Goal: Information Seeking & Learning: Check status

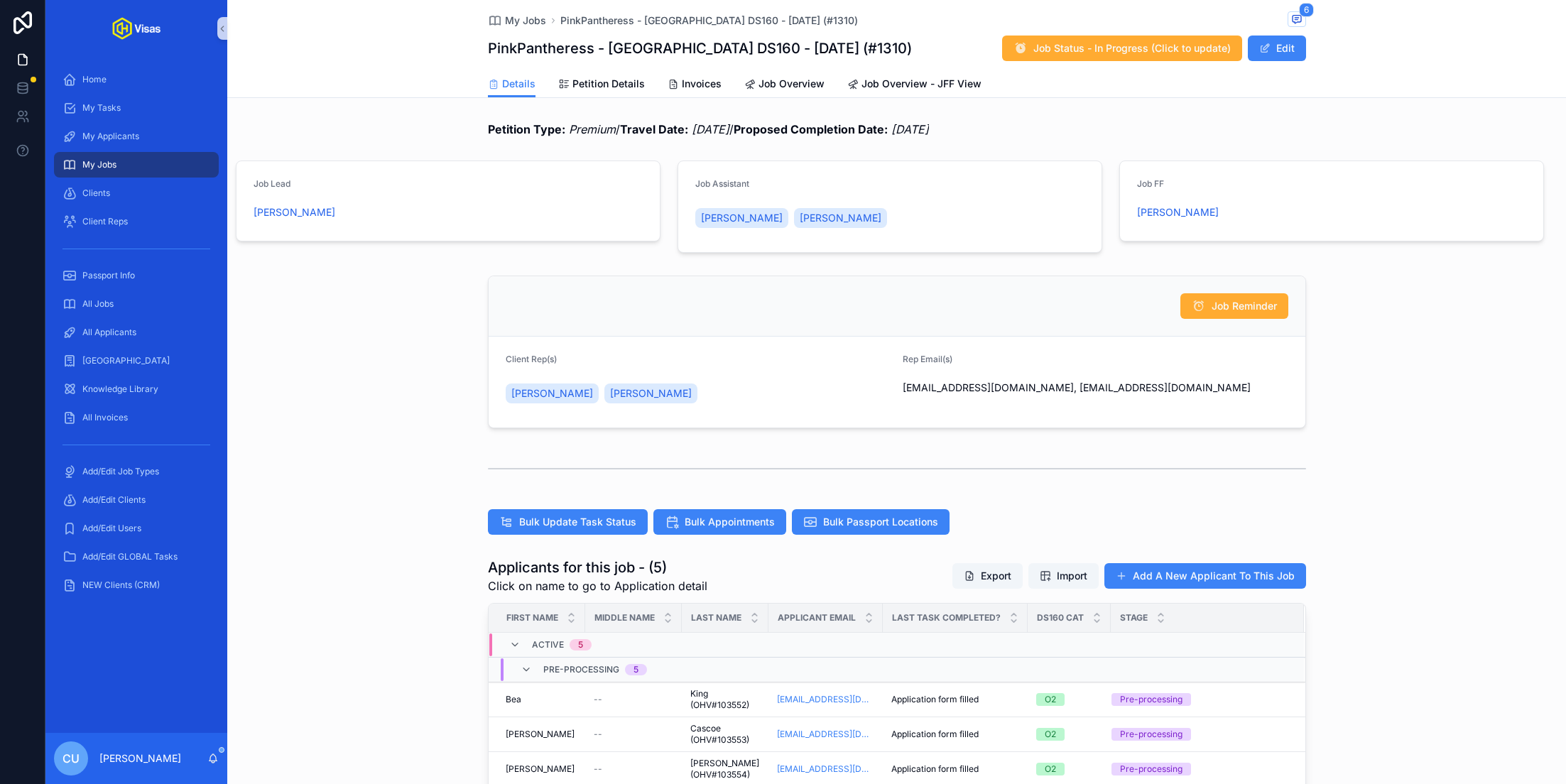
scroll to position [237, 0]
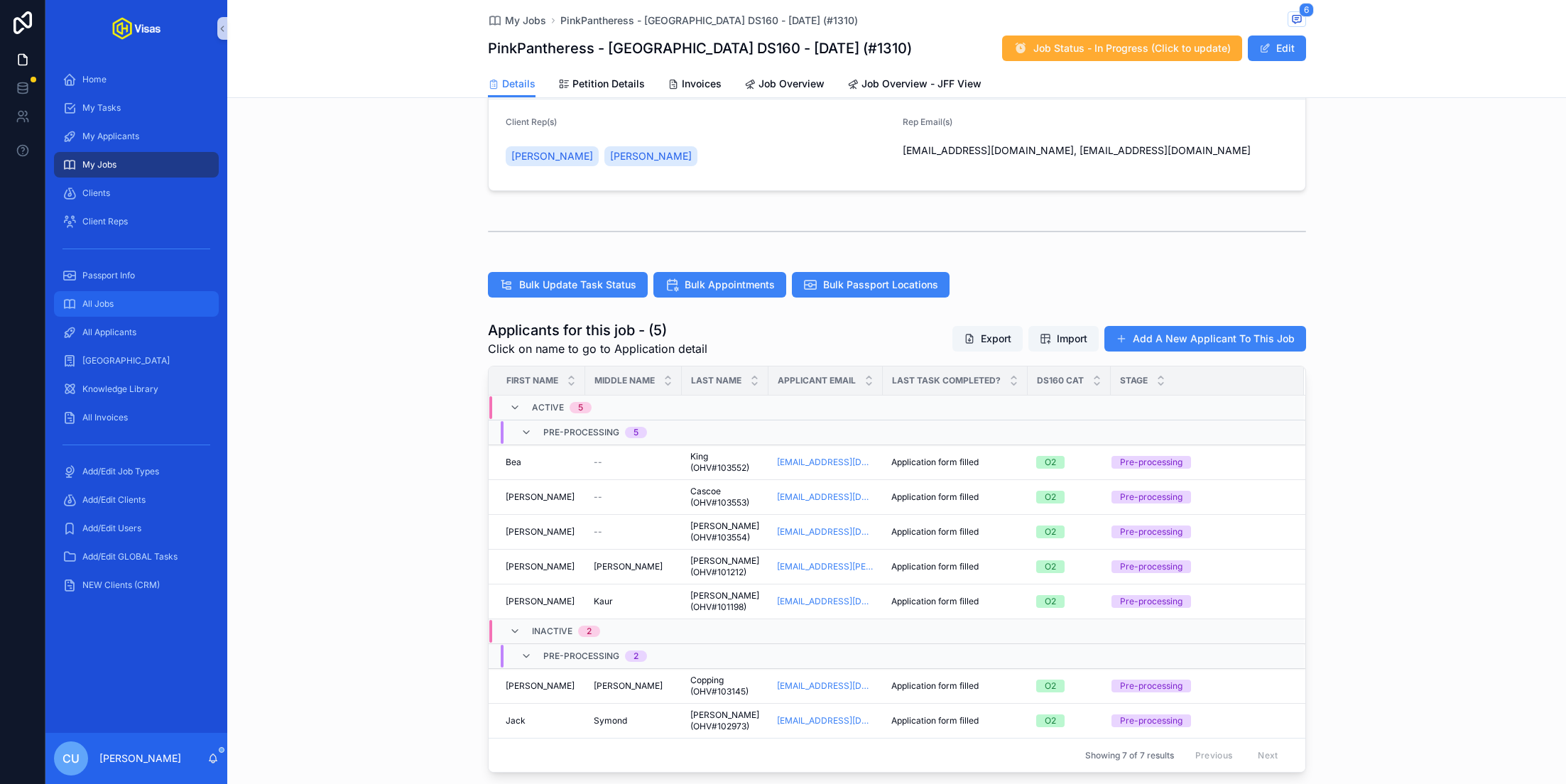
click at [153, 311] on div "All Jobs" at bounding box center [136, 303] width 148 height 23
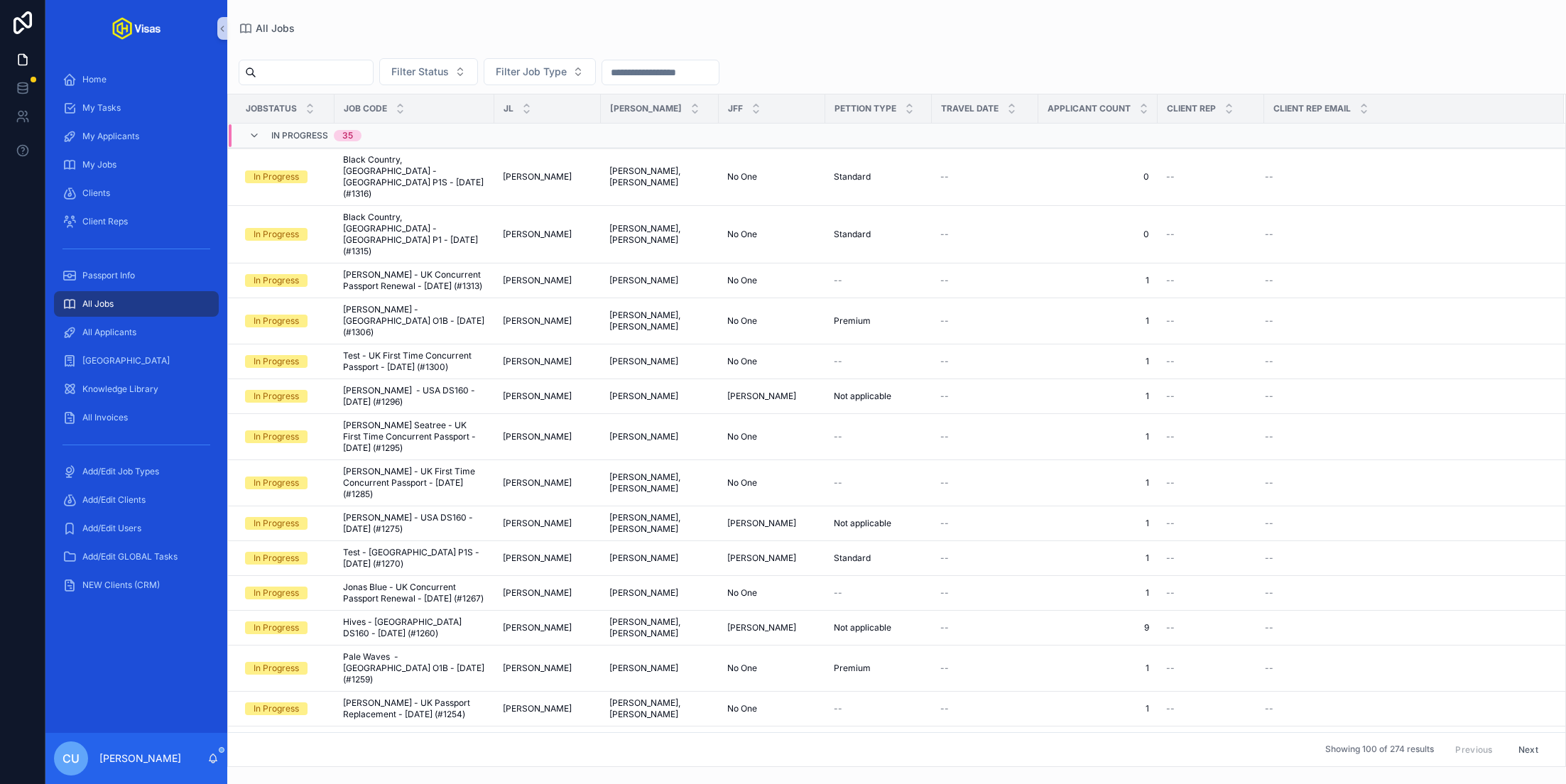
click at [310, 71] on input "scrollable content" at bounding box center [314, 72] width 116 height 20
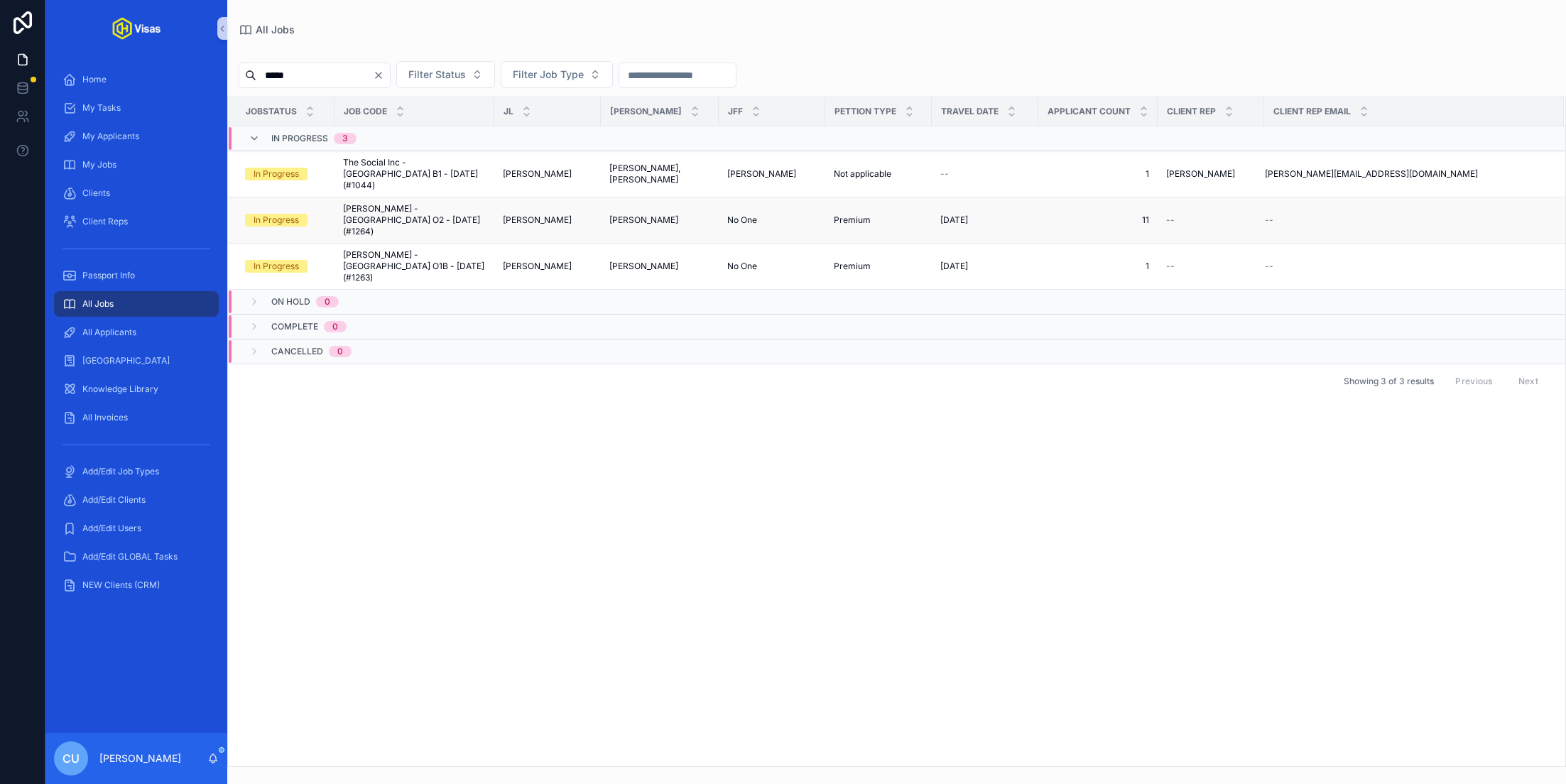
type input "*****"
click at [428, 203] on span "[PERSON_NAME] - [GEOGRAPHIC_DATA] O2 - [DATE] (#1264)" at bounding box center [415, 220] width 143 height 34
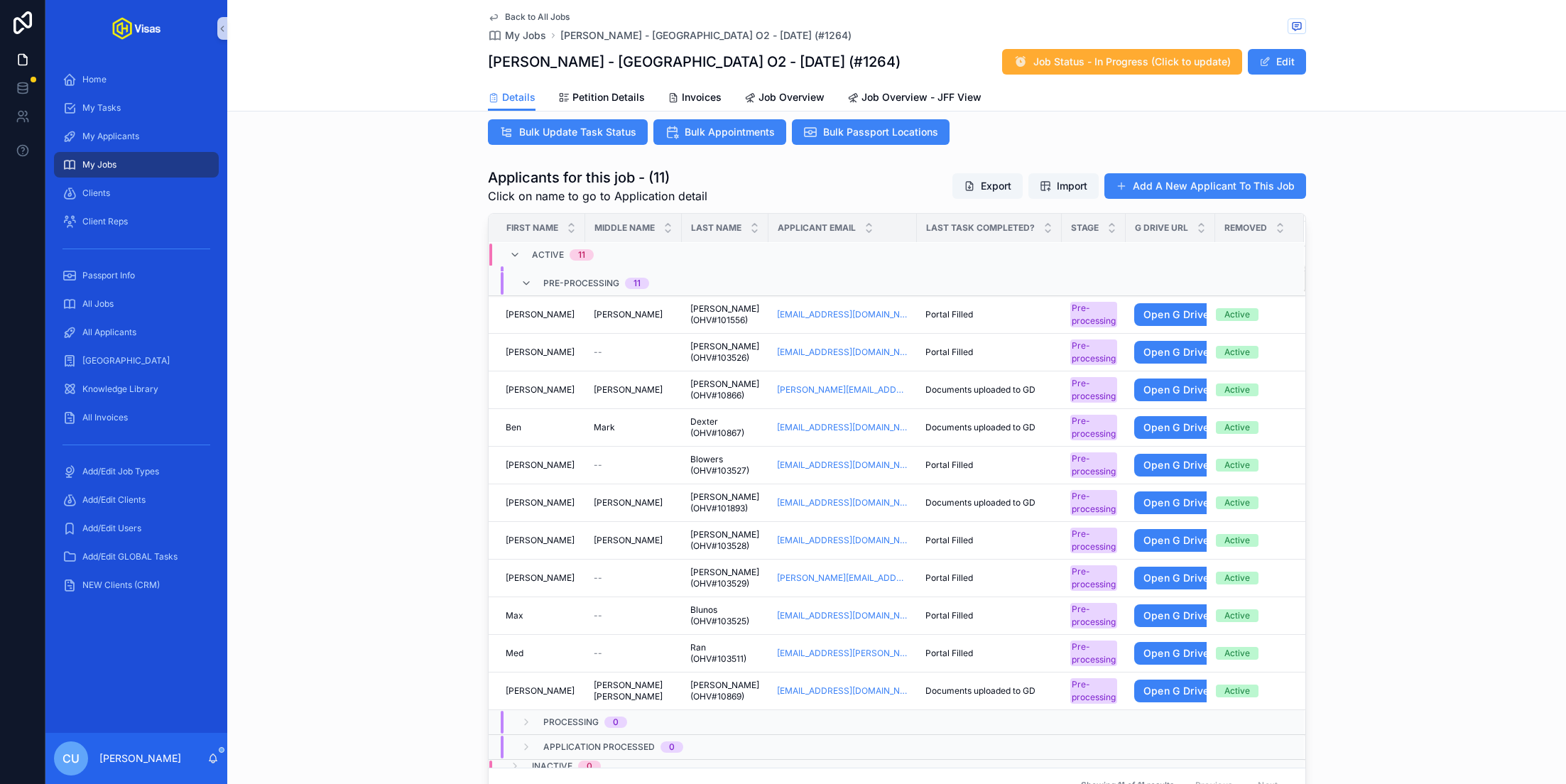
scroll to position [537, 0]
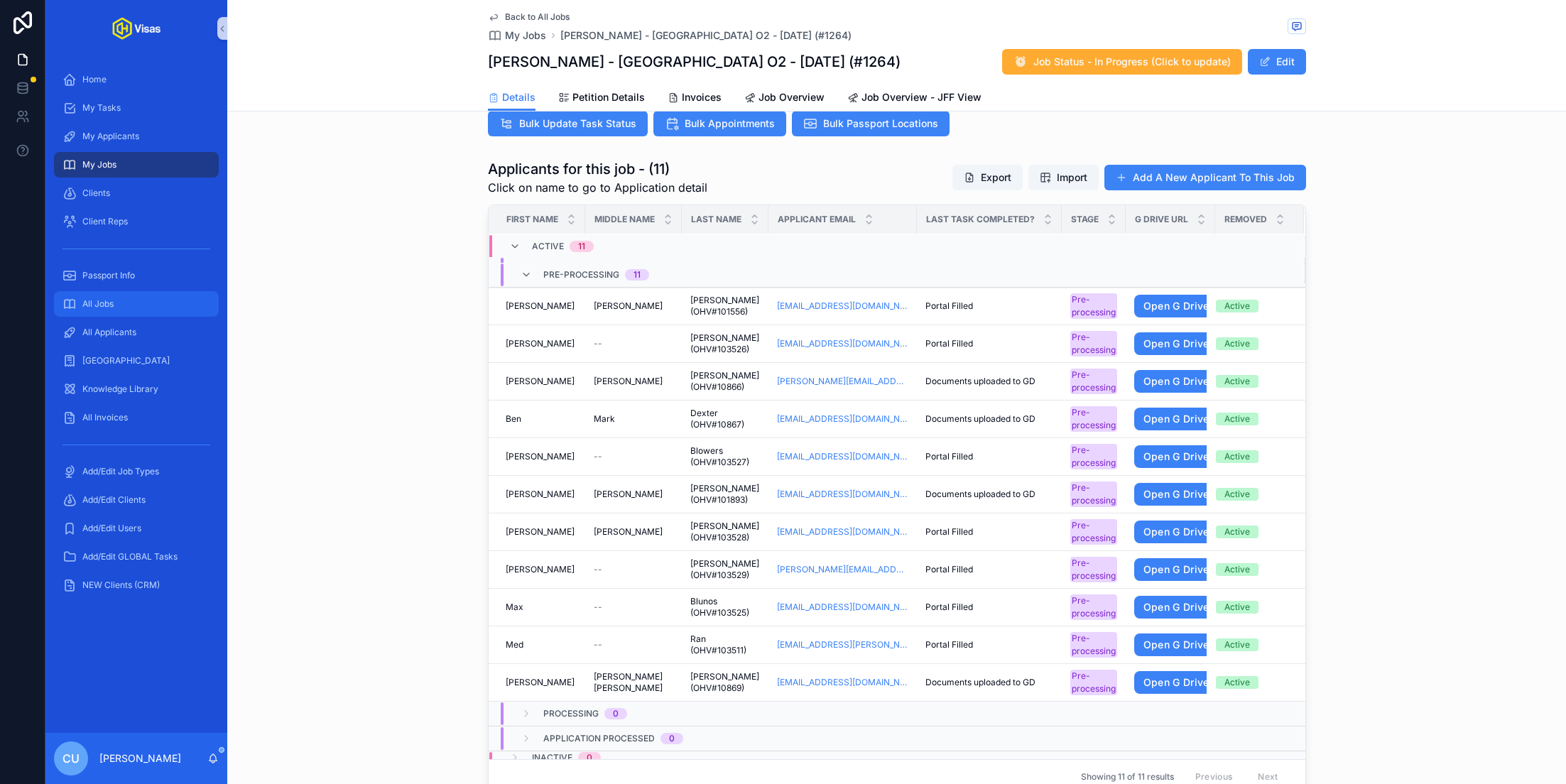
click at [129, 312] on div "All Jobs" at bounding box center [136, 303] width 148 height 23
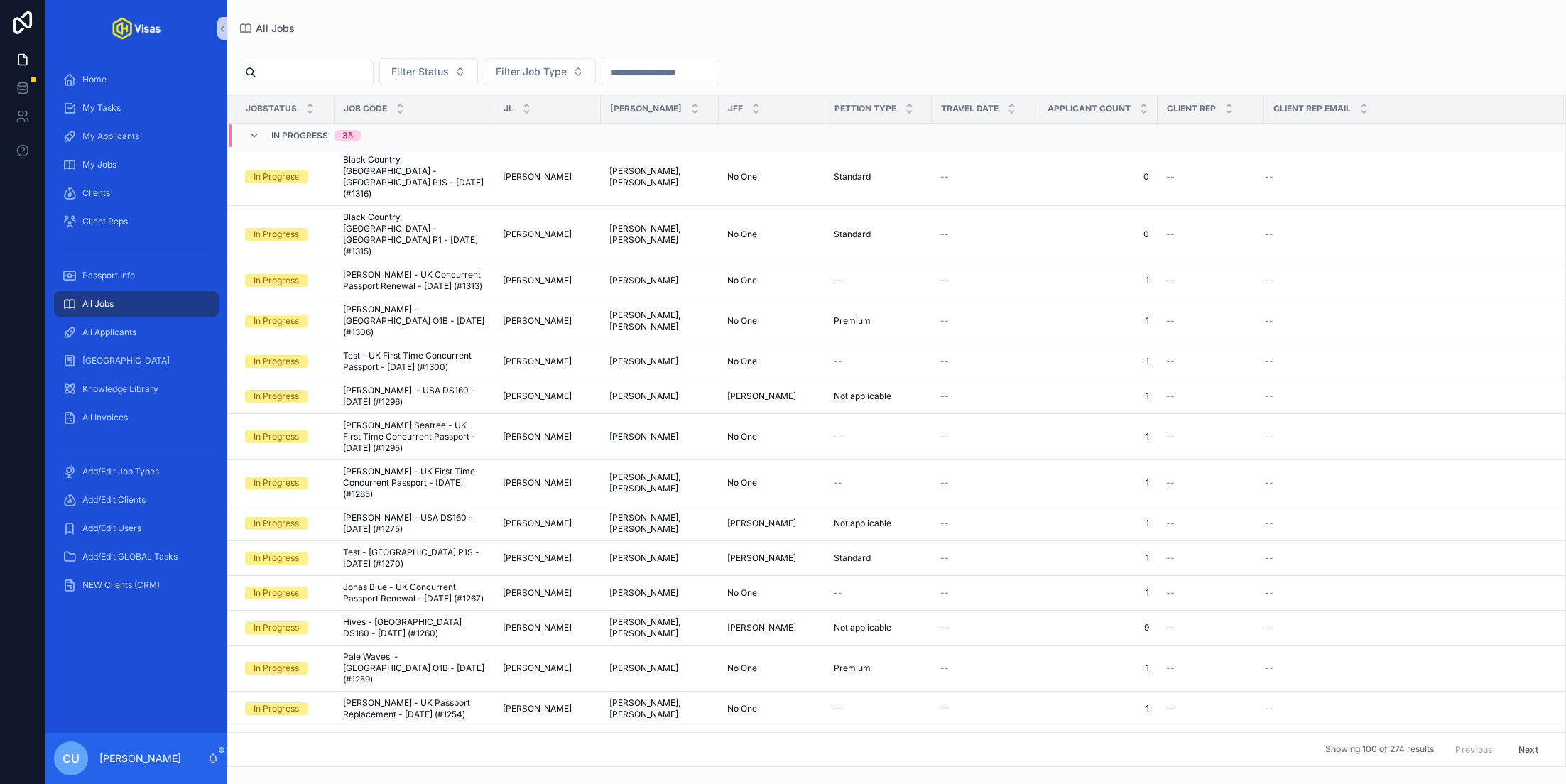
click at [317, 69] on input "scrollable content" at bounding box center [314, 72] width 116 height 20
click at [561, 171] on span "[PERSON_NAME]" at bounding box center [537, 176] width 69 height 11
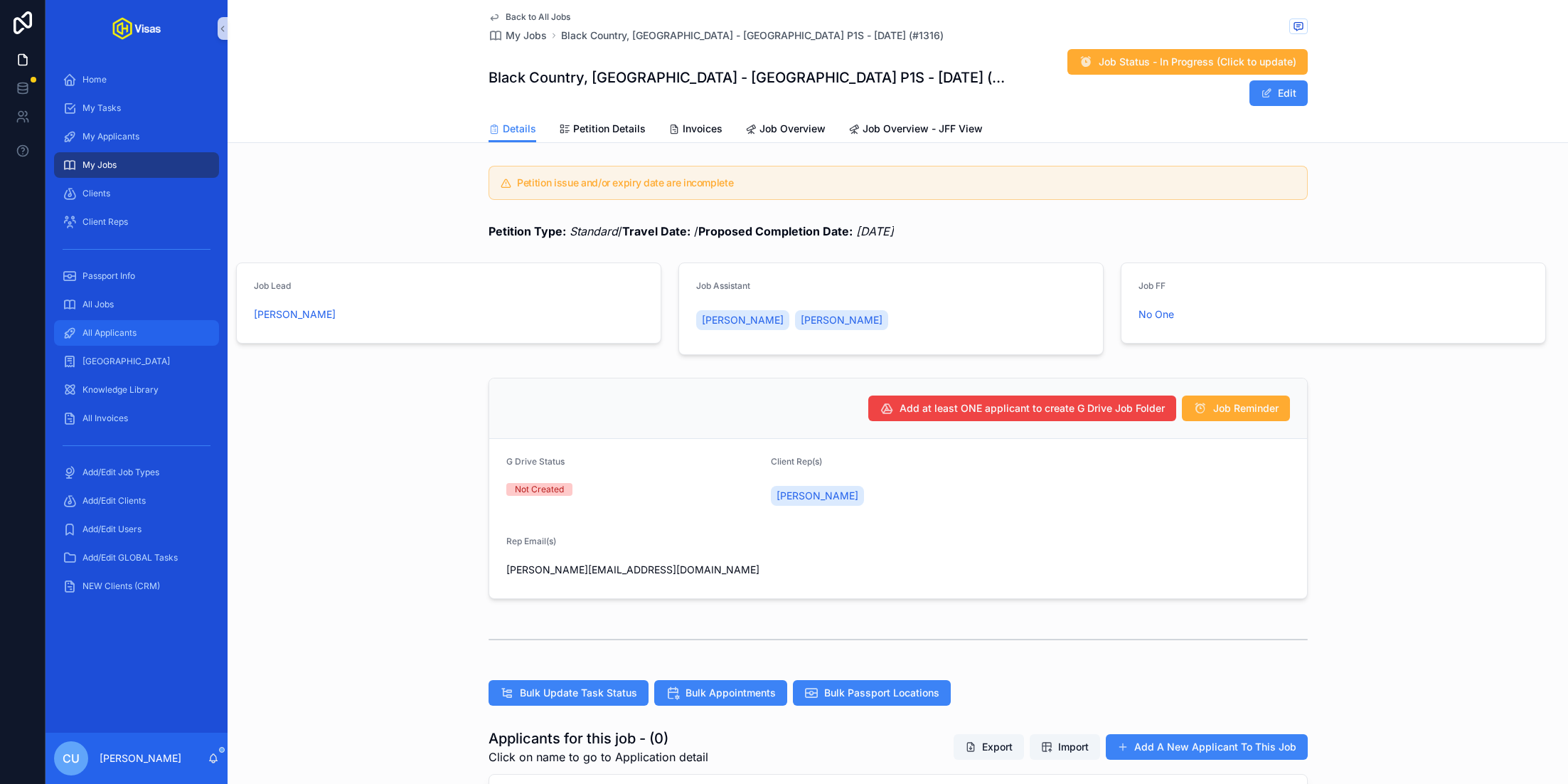
click at [100, 333] on span "All Applicants" at bounding box center [109, 333] width 54 height 11
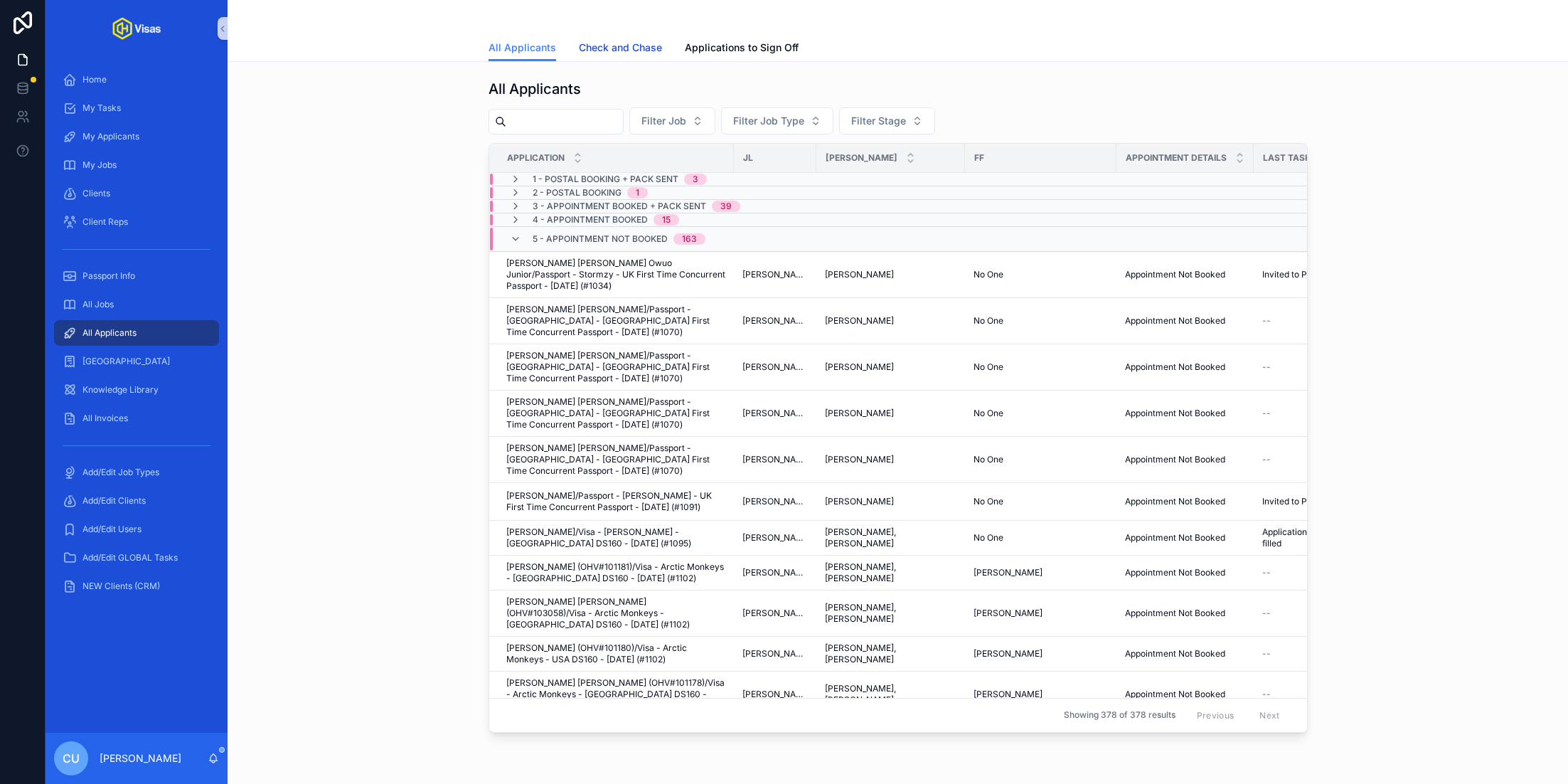
click at [630, 43] on span "Check and Chase" at bounding box center [620, 47] width 83 height 14
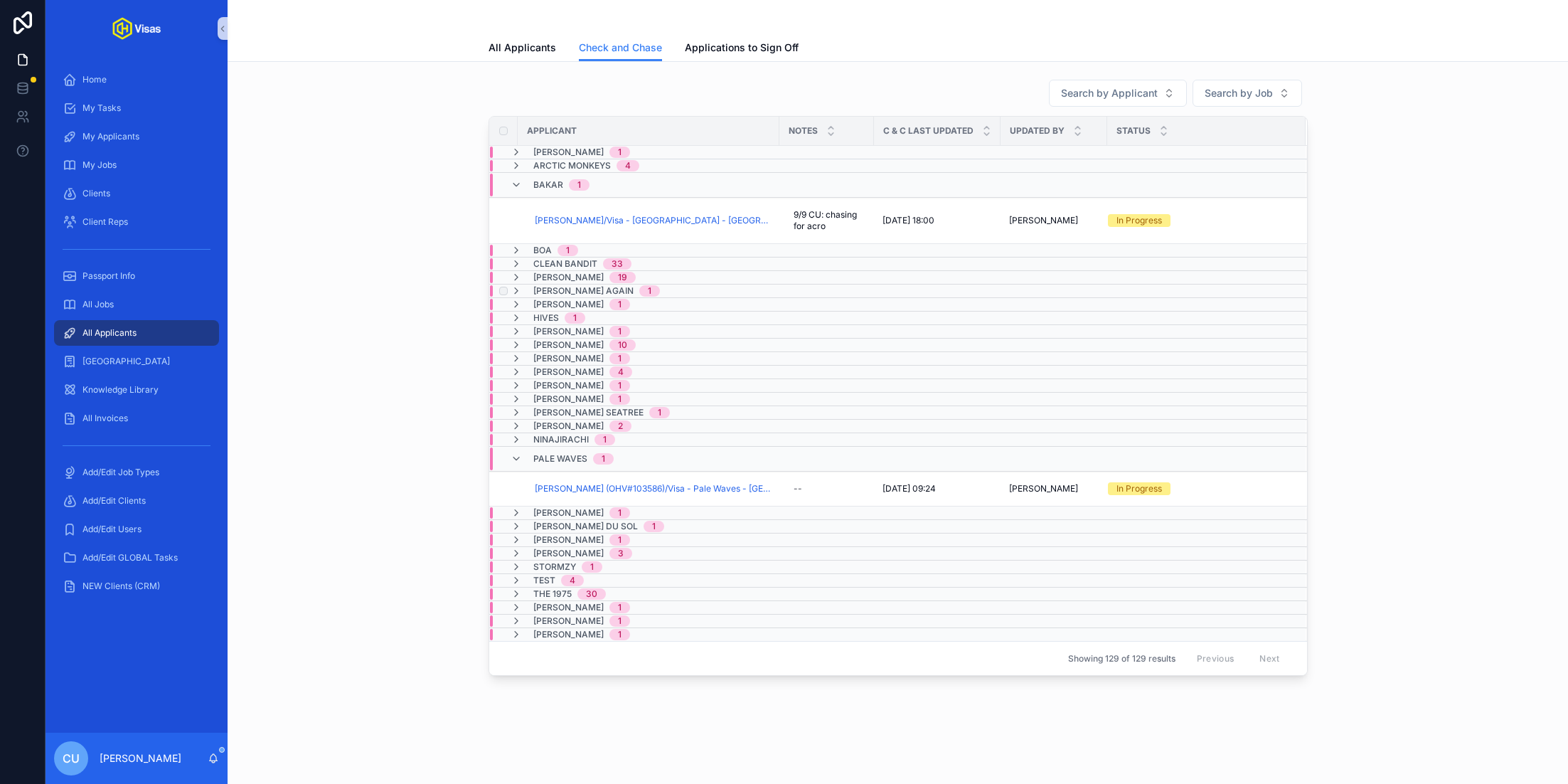
click at [579, 291] on span "[PERSON_NAME] Again" at bounding box center [583, 291] width 100 height 11
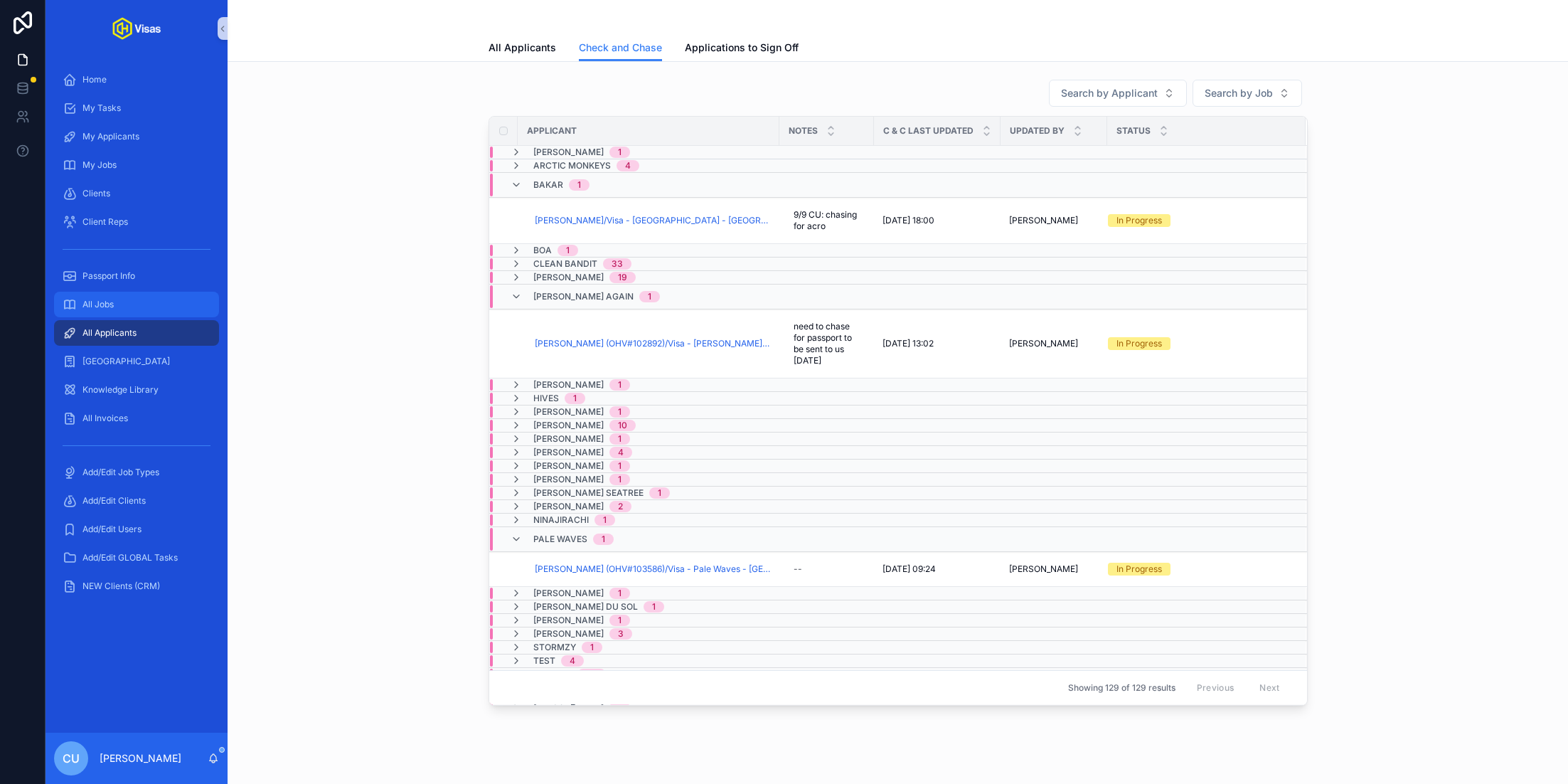
click at [130, 303] on div "All Jobs" at bounding box center [136, 304] width 148 height 23
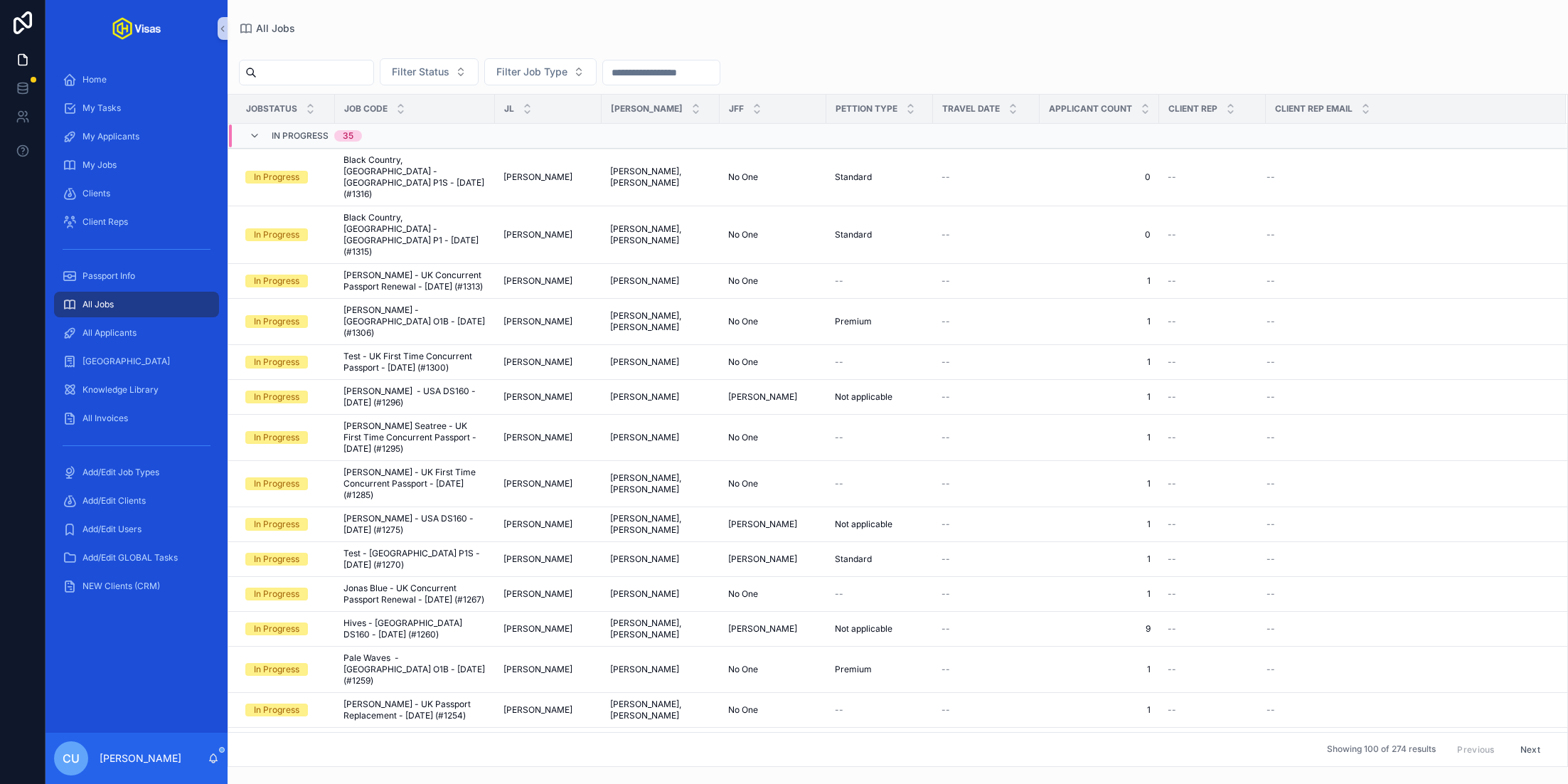
click at [370, 81] on input "scrollable content" at bounding box center [315, 72] width 116 height 20
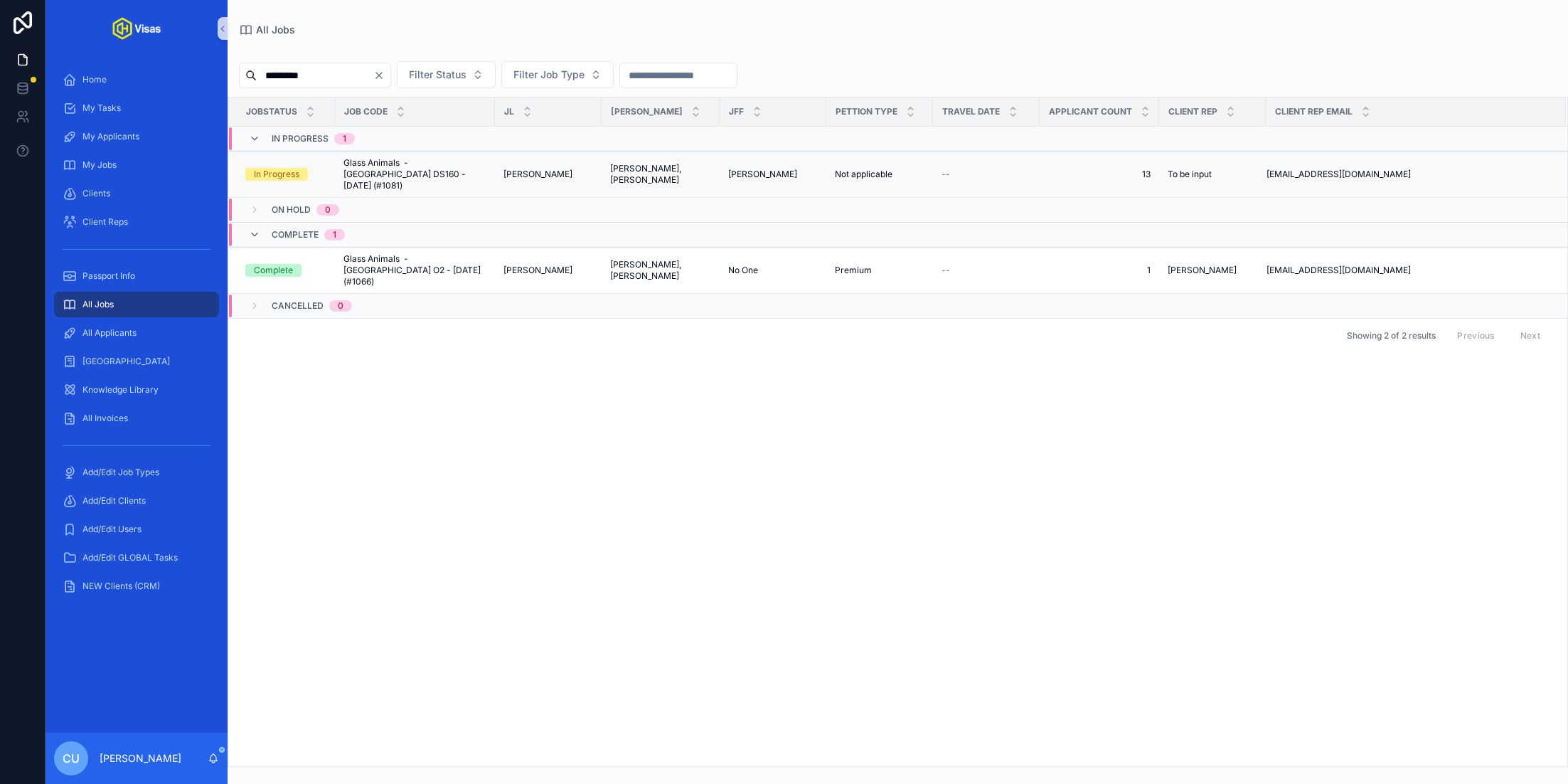
type input "*********"
click at [417, 170] on span "Glass Animals - [GEOGRAPHIC_DATA] DS160 - [DATE] (#1081)" at bounding box center [415, 174] width 143 height 34
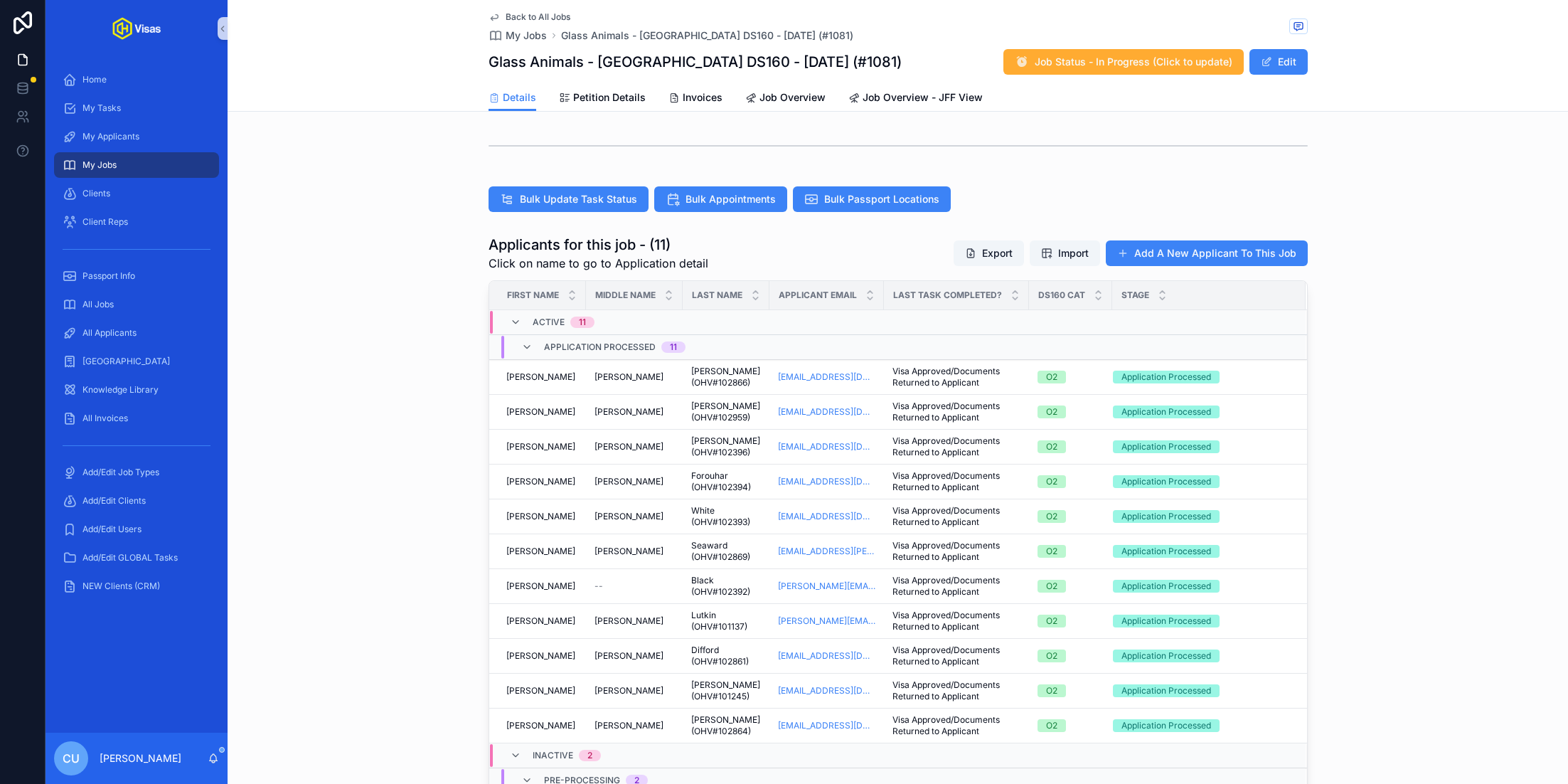
scroll to position [333, 0]
